Goal: Information Seeking & Learning: Compare options

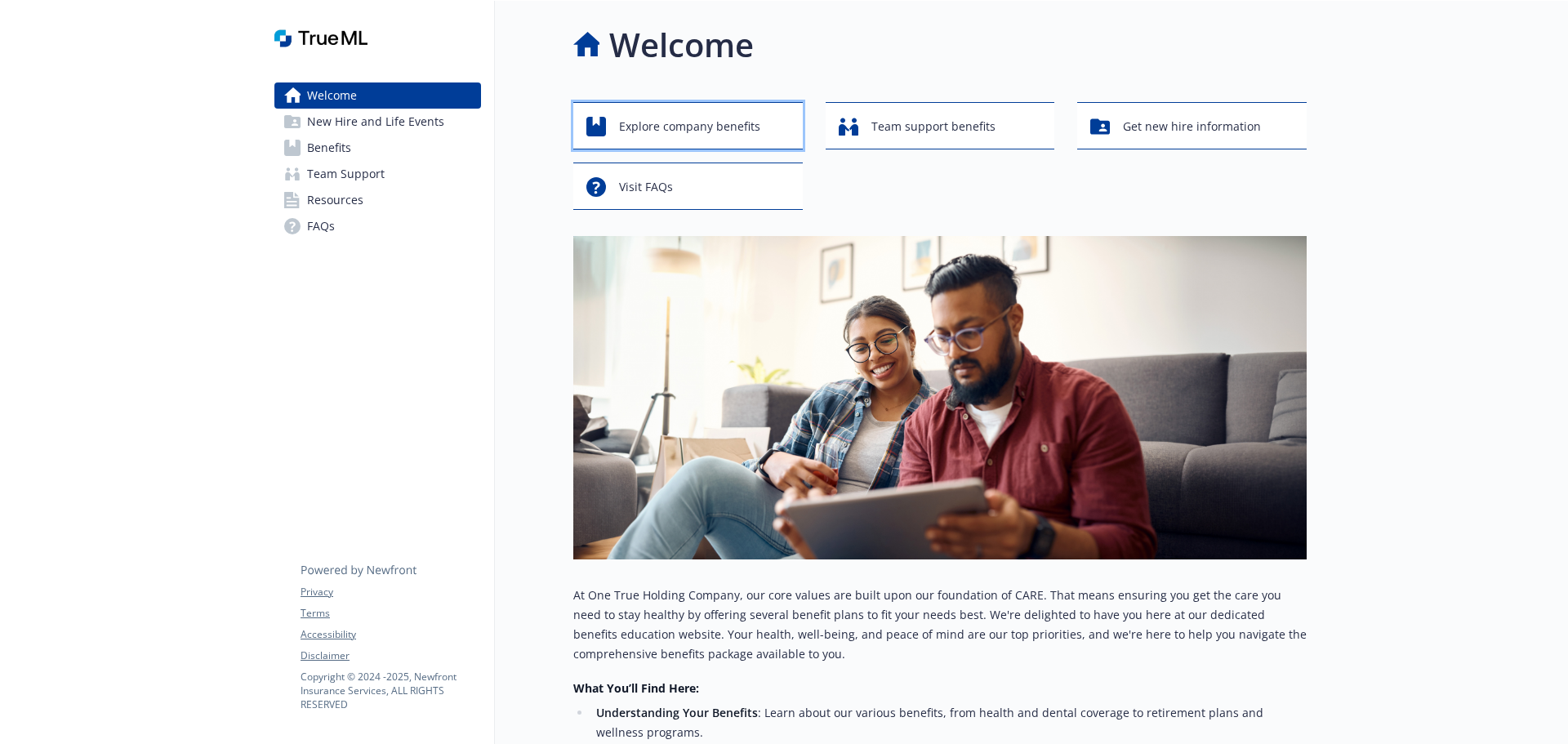
click at [677, 135] on span "Explore company benefits" at bounding box center [690, 126] width 142 height 31
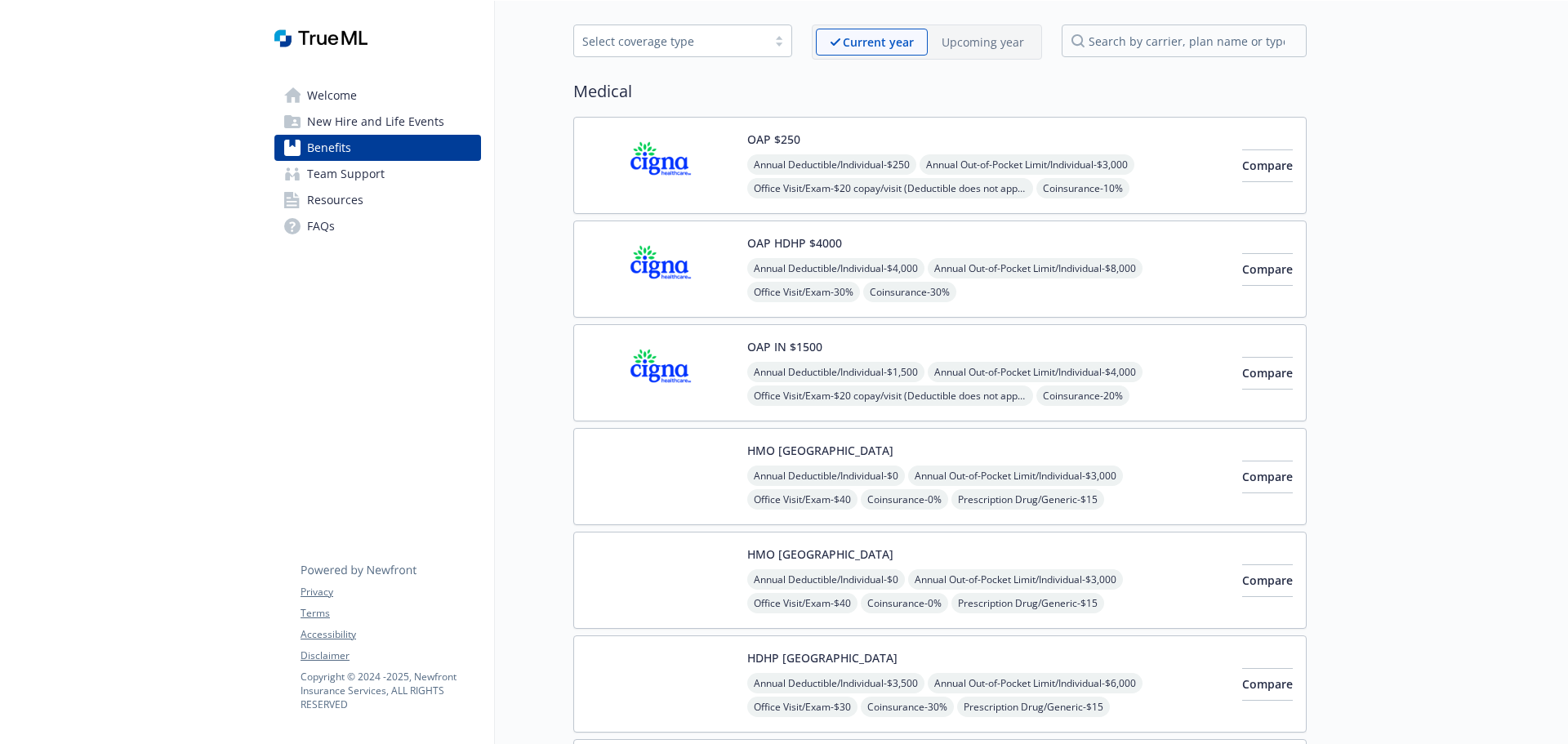
scroll to position [65, 0]
click at [1242, 379] on span "Compare" at bounding box center [1267, 372] width 51 height 16
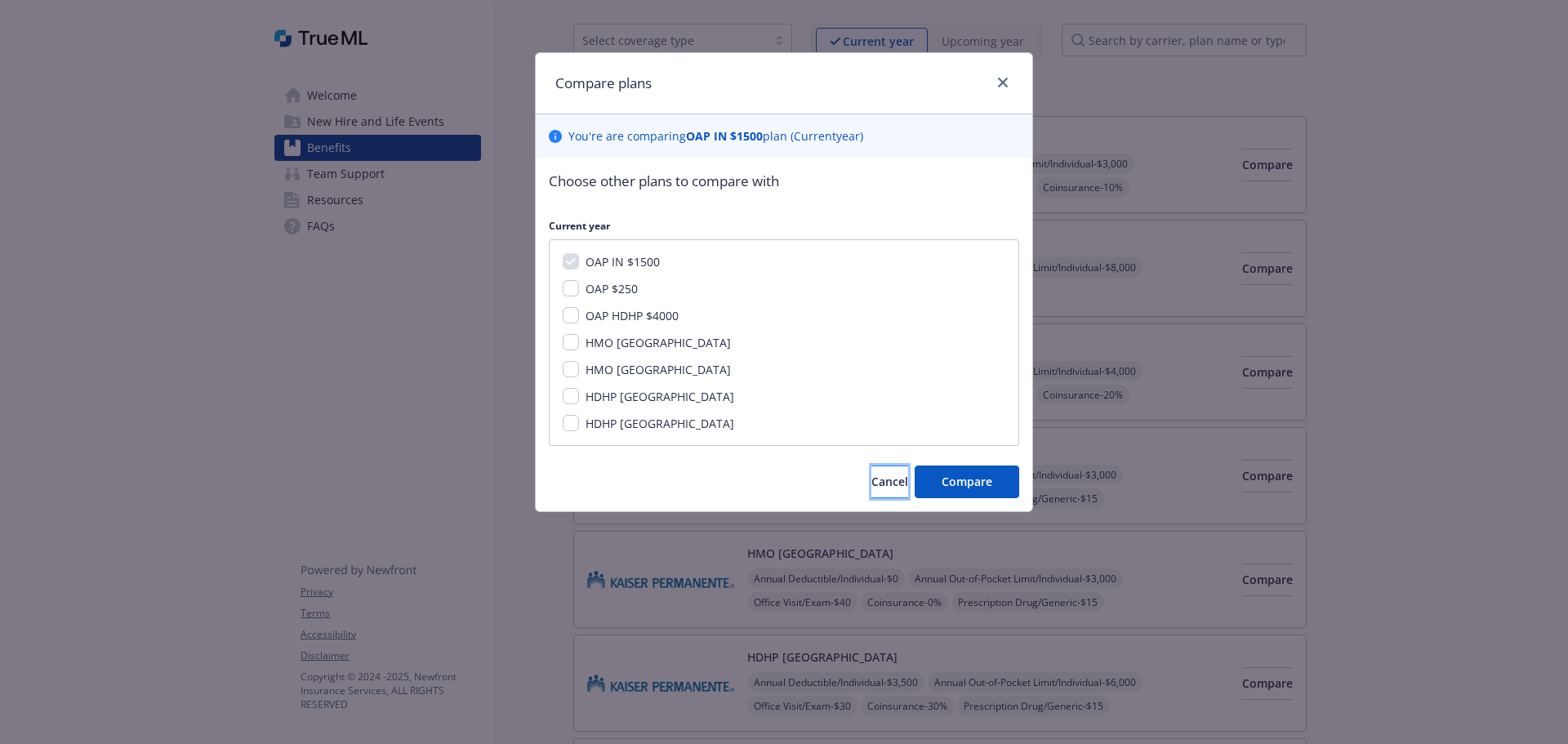
click at [872, 480] on span "Cancel" at bounding box center [890, 482] width 37 height 16
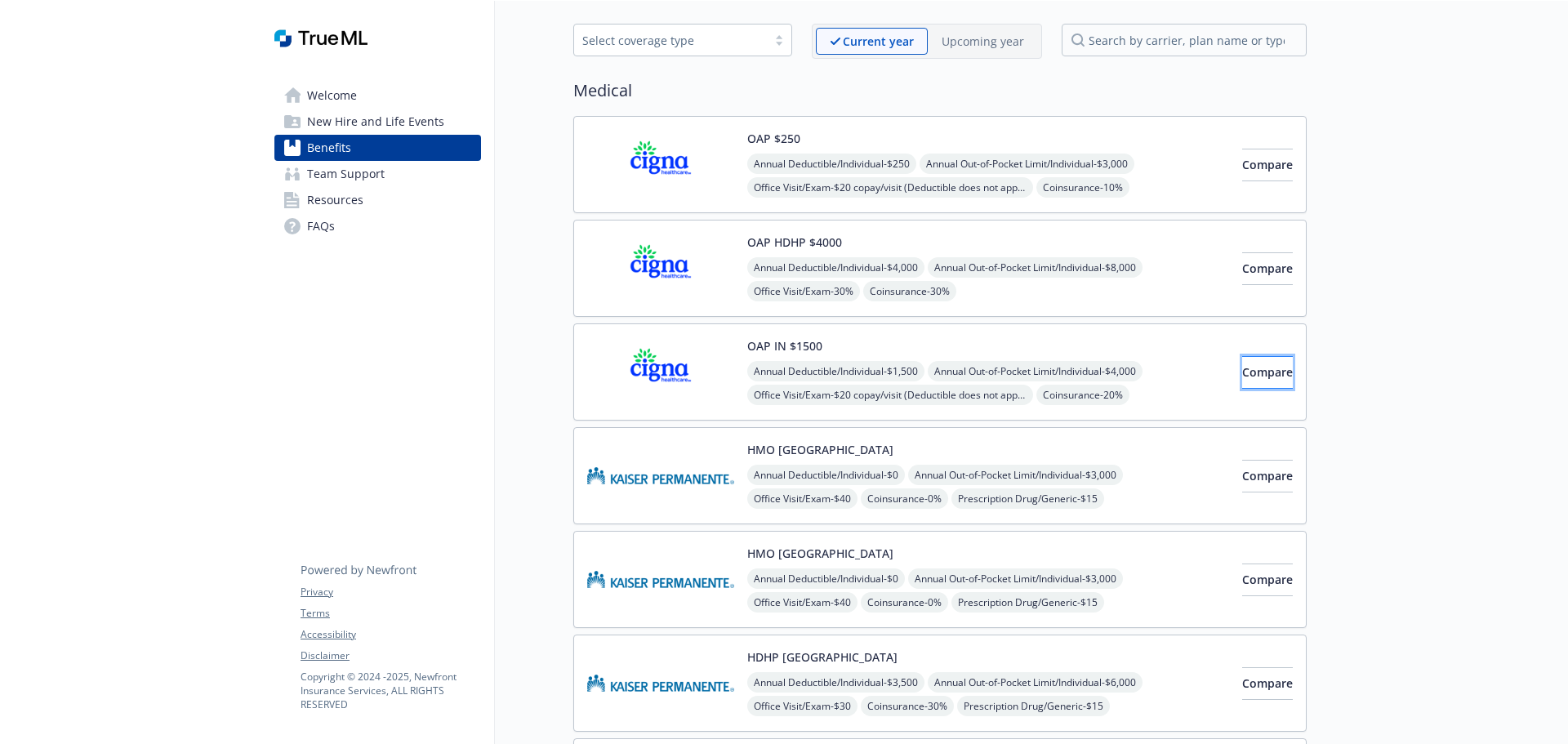
click at [1242, 372] on span "Compare" at bounding box center [1267, 372] width 51 height 16
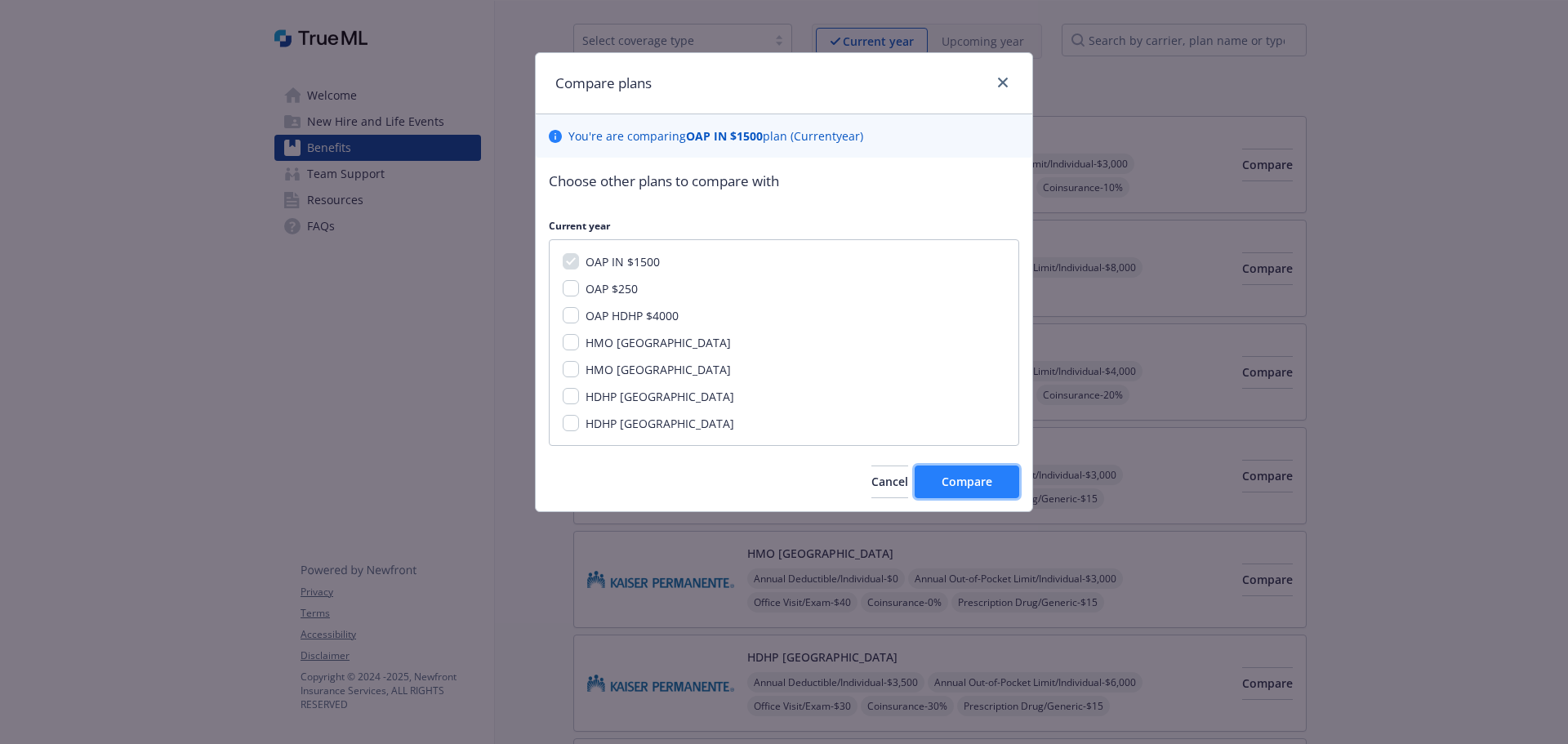
click at [980, 482] on span "Compare" at bounding box center [966, 482] width 51 height 16
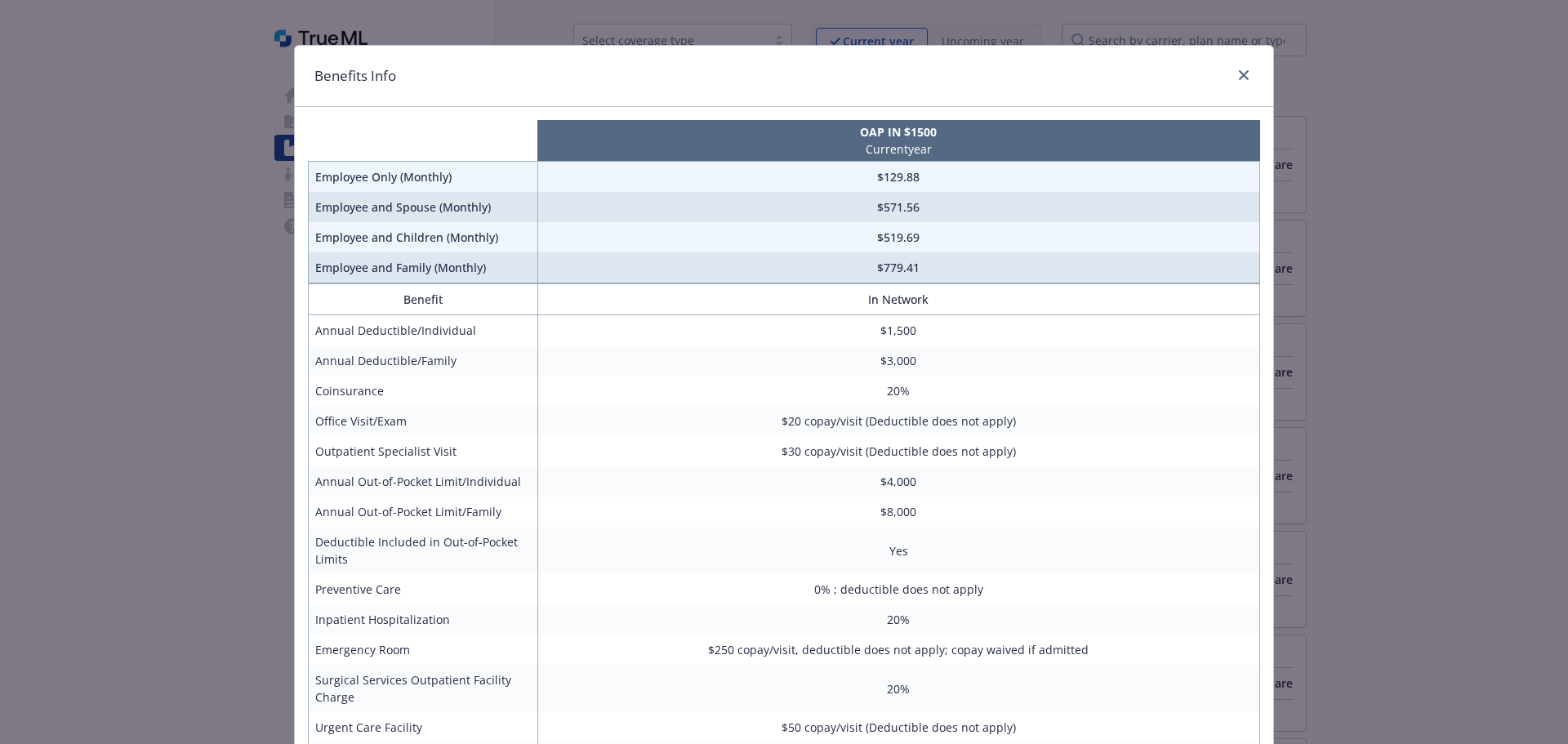
scroll to position [0, 0]
